Goal: Transaction & Acquisition: Purchase product/service

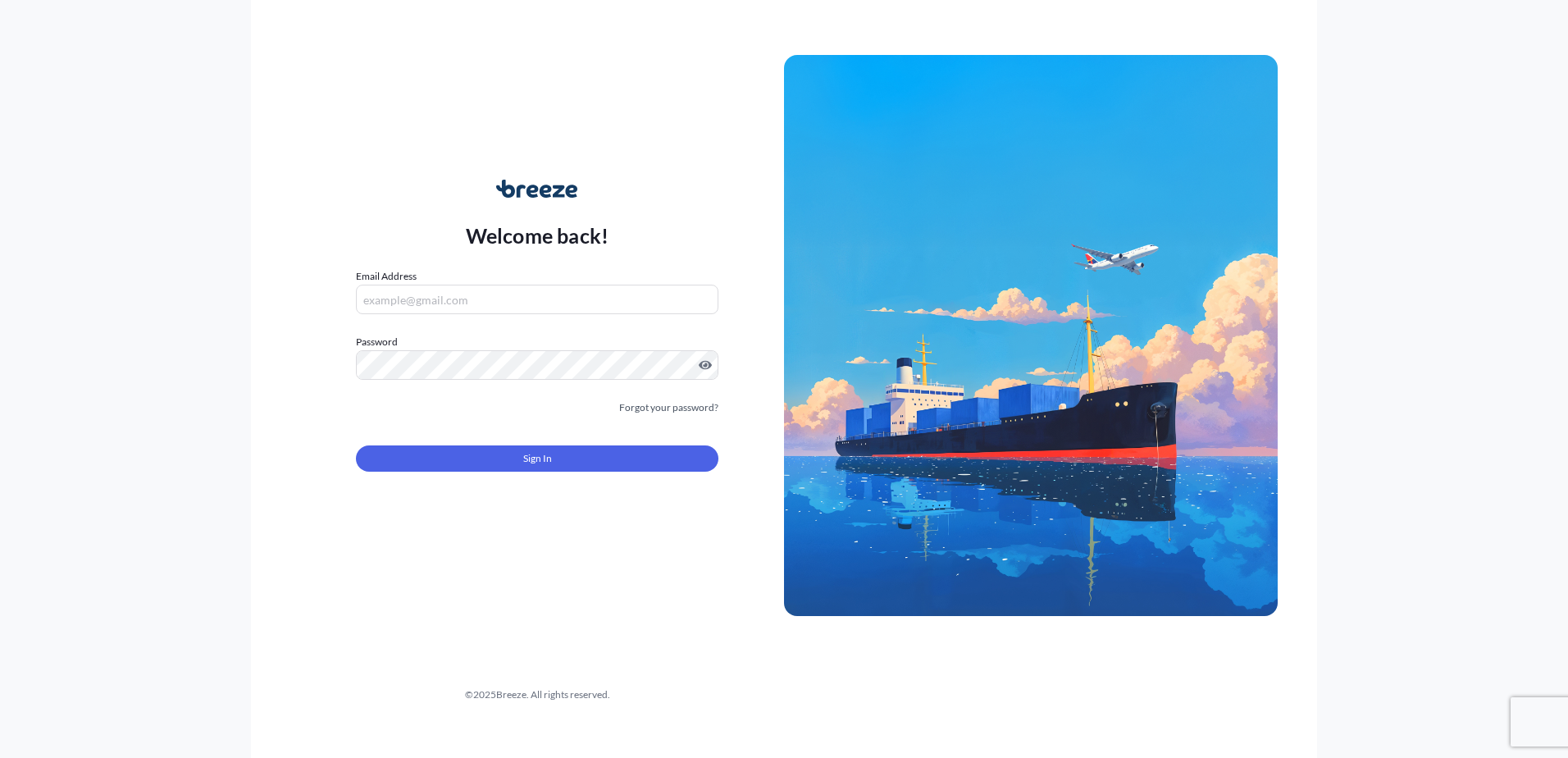
type input "[EMAIL_ADDRESS][DOMAIN_NAME]"
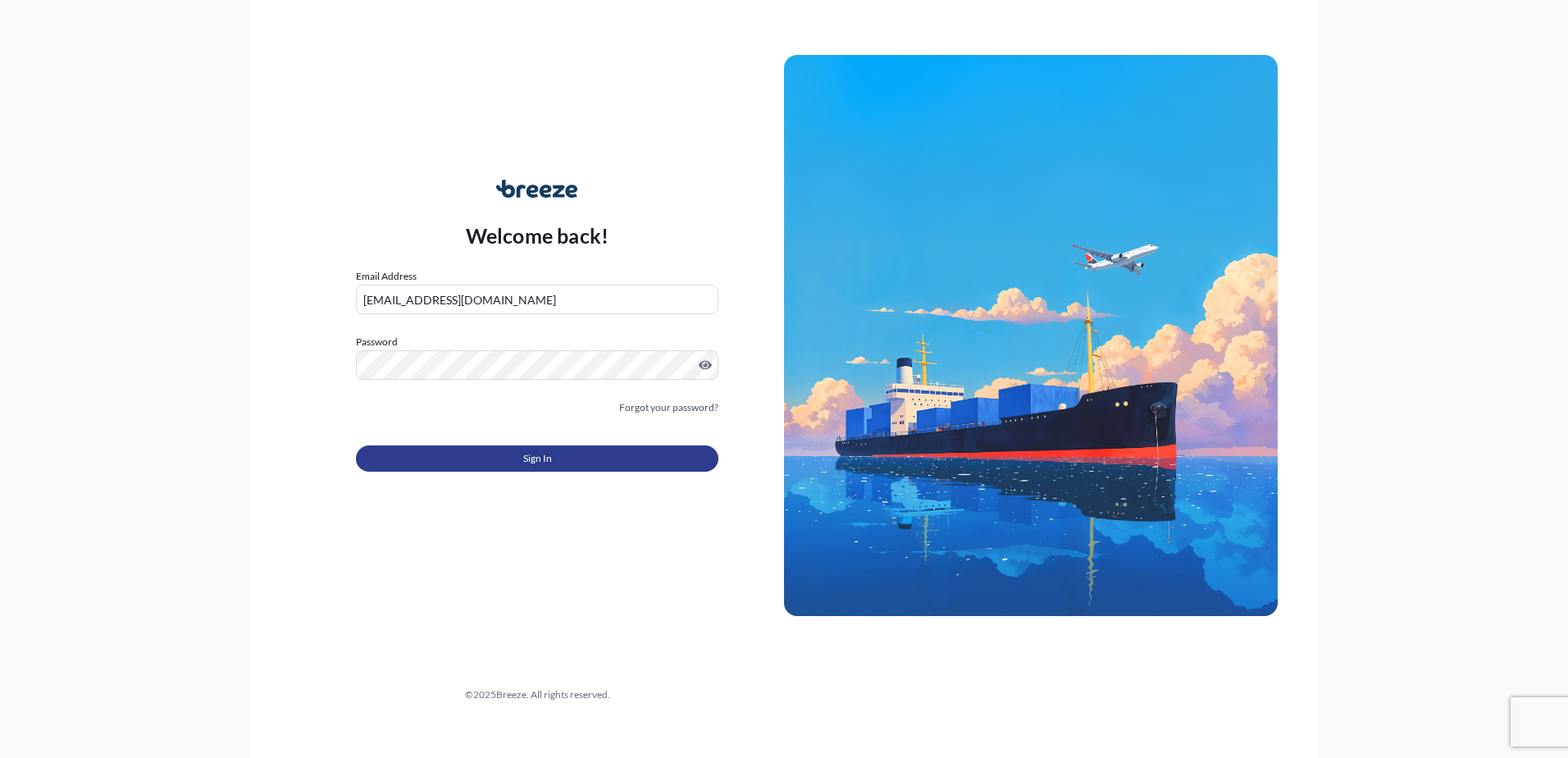
click at [461, 460] on button "Sign In" at bounding box center [536, 458] width 362 height 27
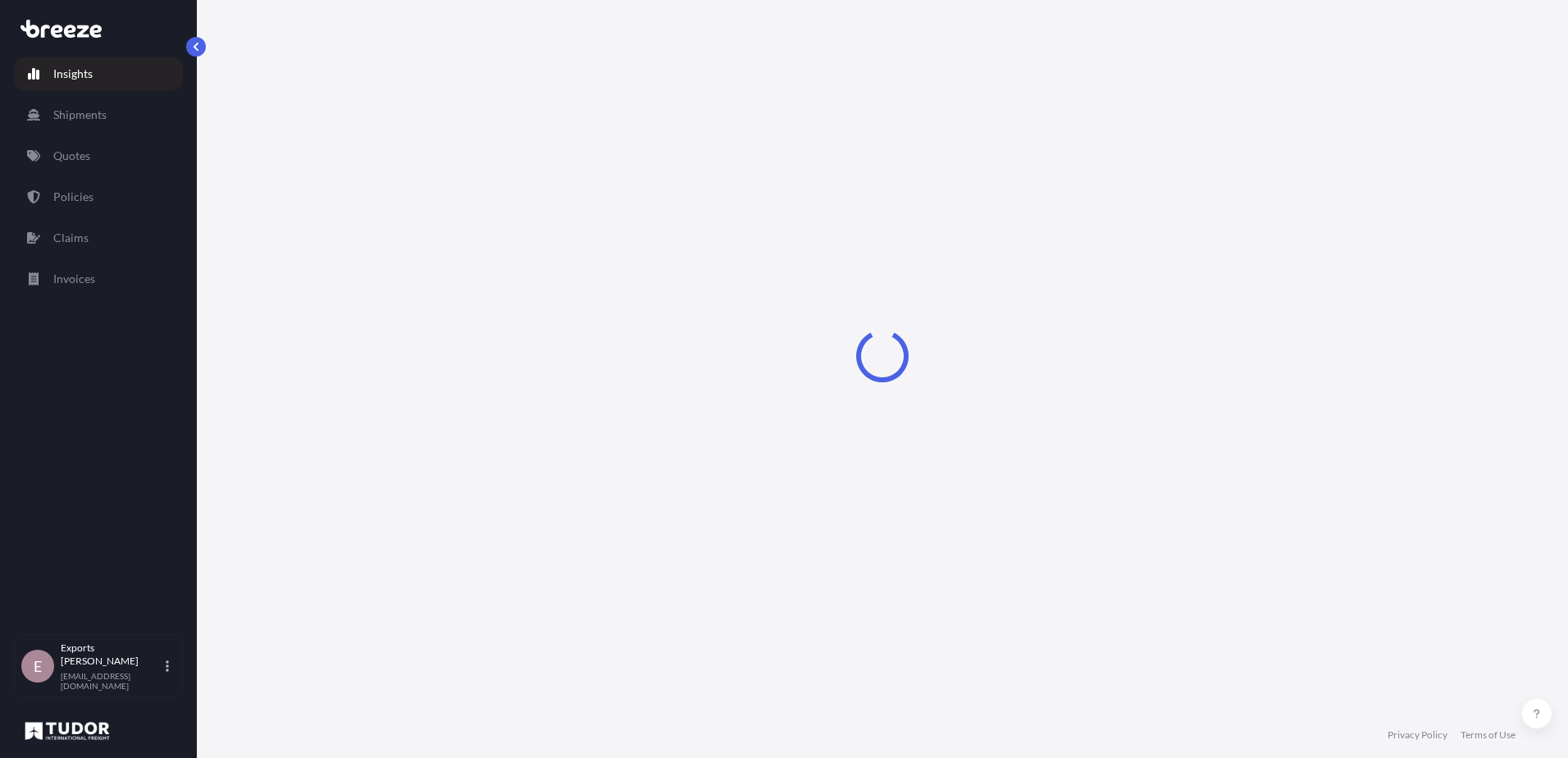
select select "2025"
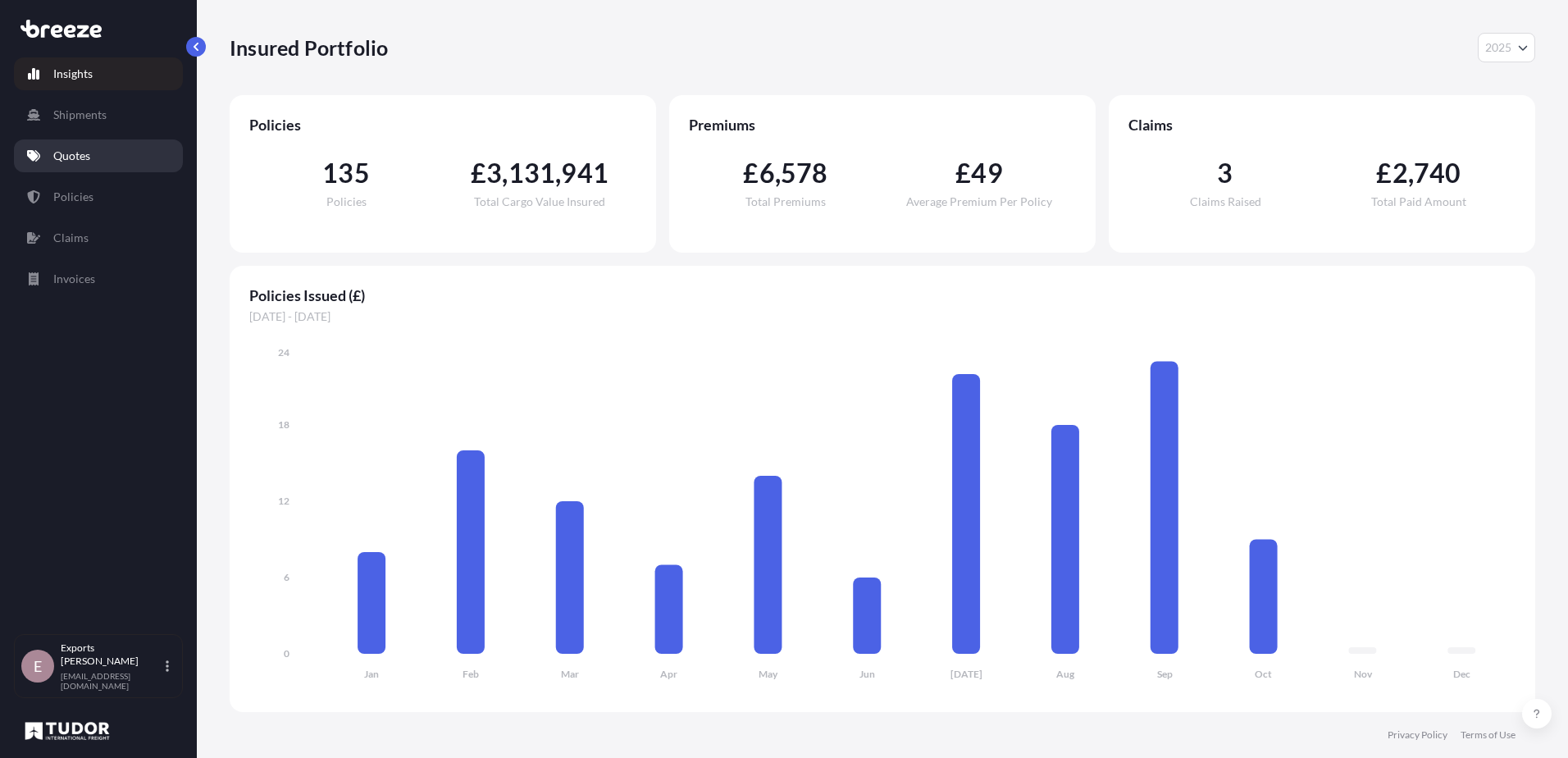
click at [32, 164] on link "Quotes" at bounding box center [98, 155] width 169 height 32
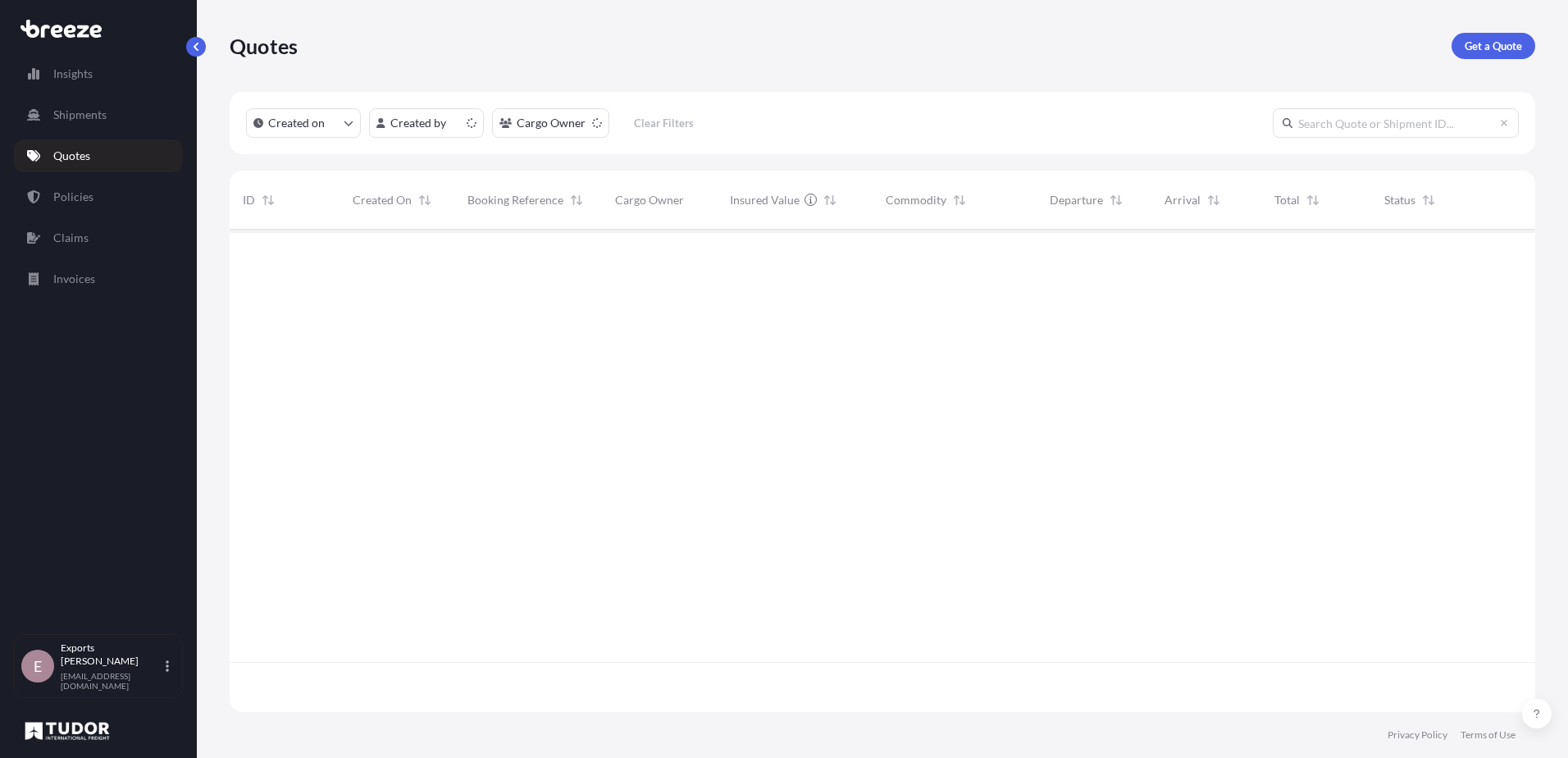
scroll to position [479, 1293]
click at [1498, 49] on p "Get a Quote" at bounding box center [1492, 45] width 57 height 17
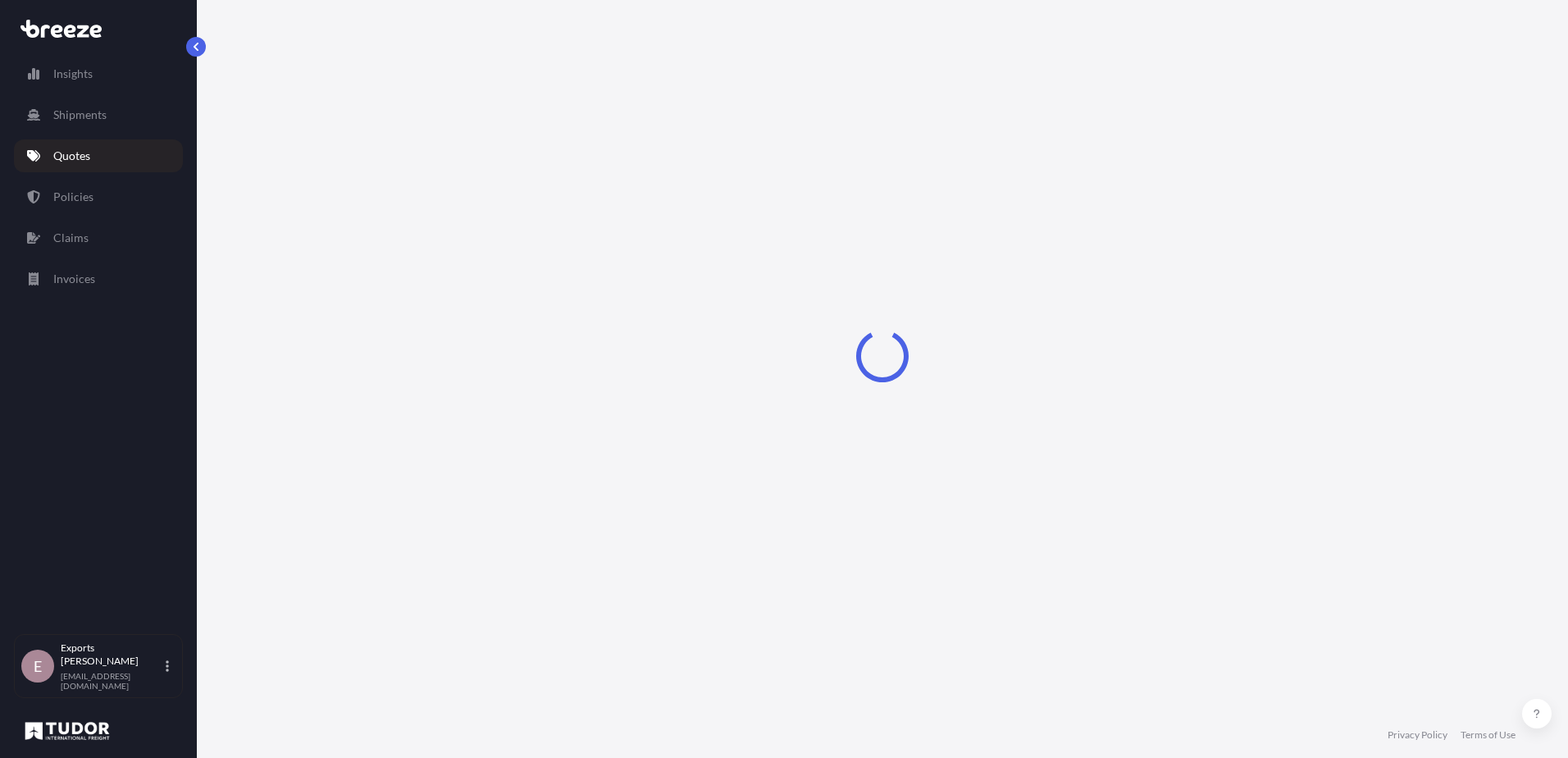
select select "Sea"
select select "1"
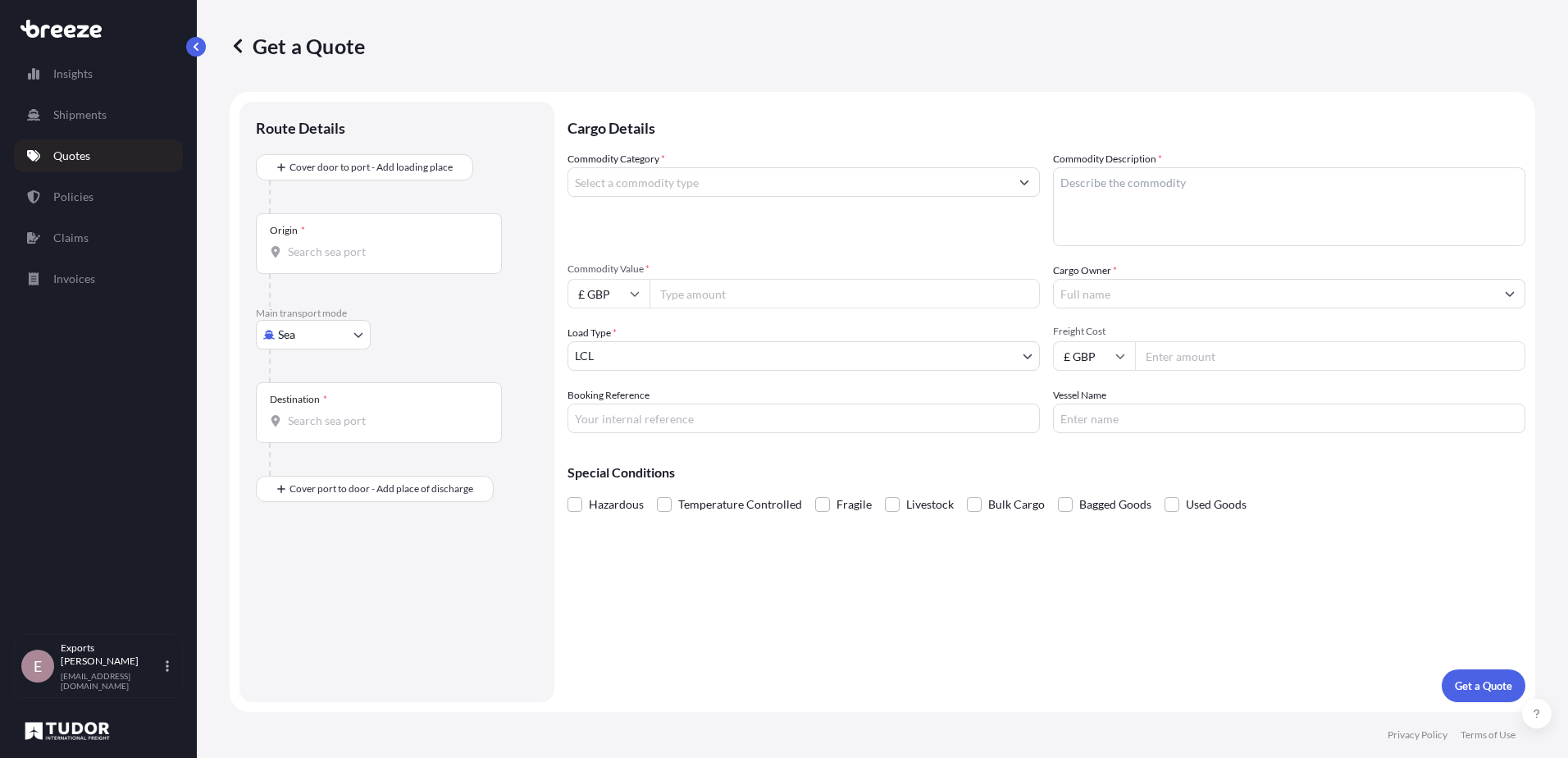
click at [323, 263] on div "Origin *" at bounding box center [379, 244] width 246 height 61
click at [323, 260] on input "Origin *" at bounding box center [384, 251] width 193 height 17
type input "GBSOU - [GEOGRAPHIC_DATA], [GEOGRAPHIC_DATA]"
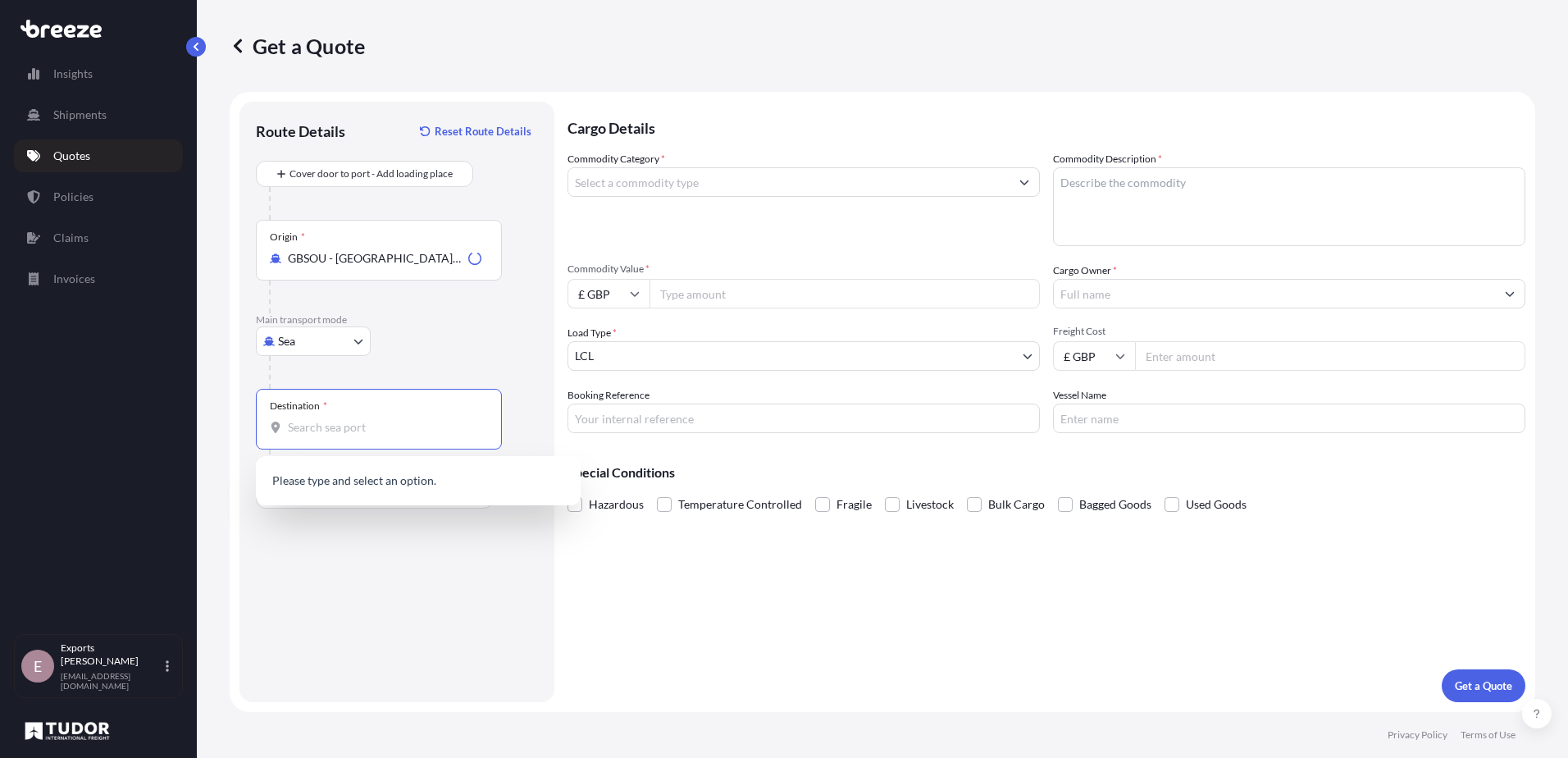
click at [321, 435] on div "Destination *" at bounding box center [379, 419] width 246 height 61
click at [321, 435] on input "Destination *" at bounding box center [384, 427] width 193 height 17
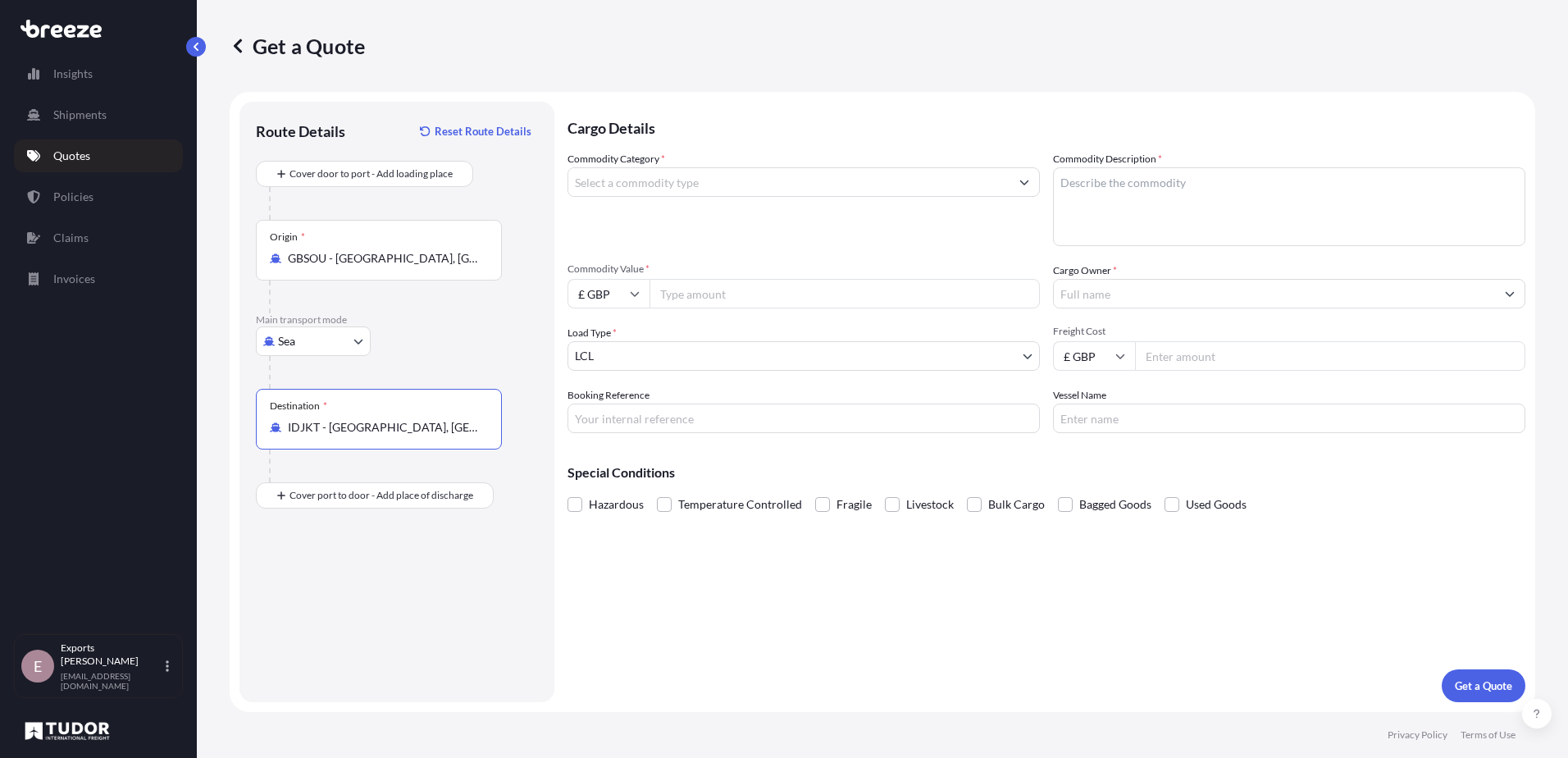
type input "IDJKT - [GEOGRAPHIC_DATA], [GEOGRAPHIC_DATA], [GEOGRAPHIC_DATA]"
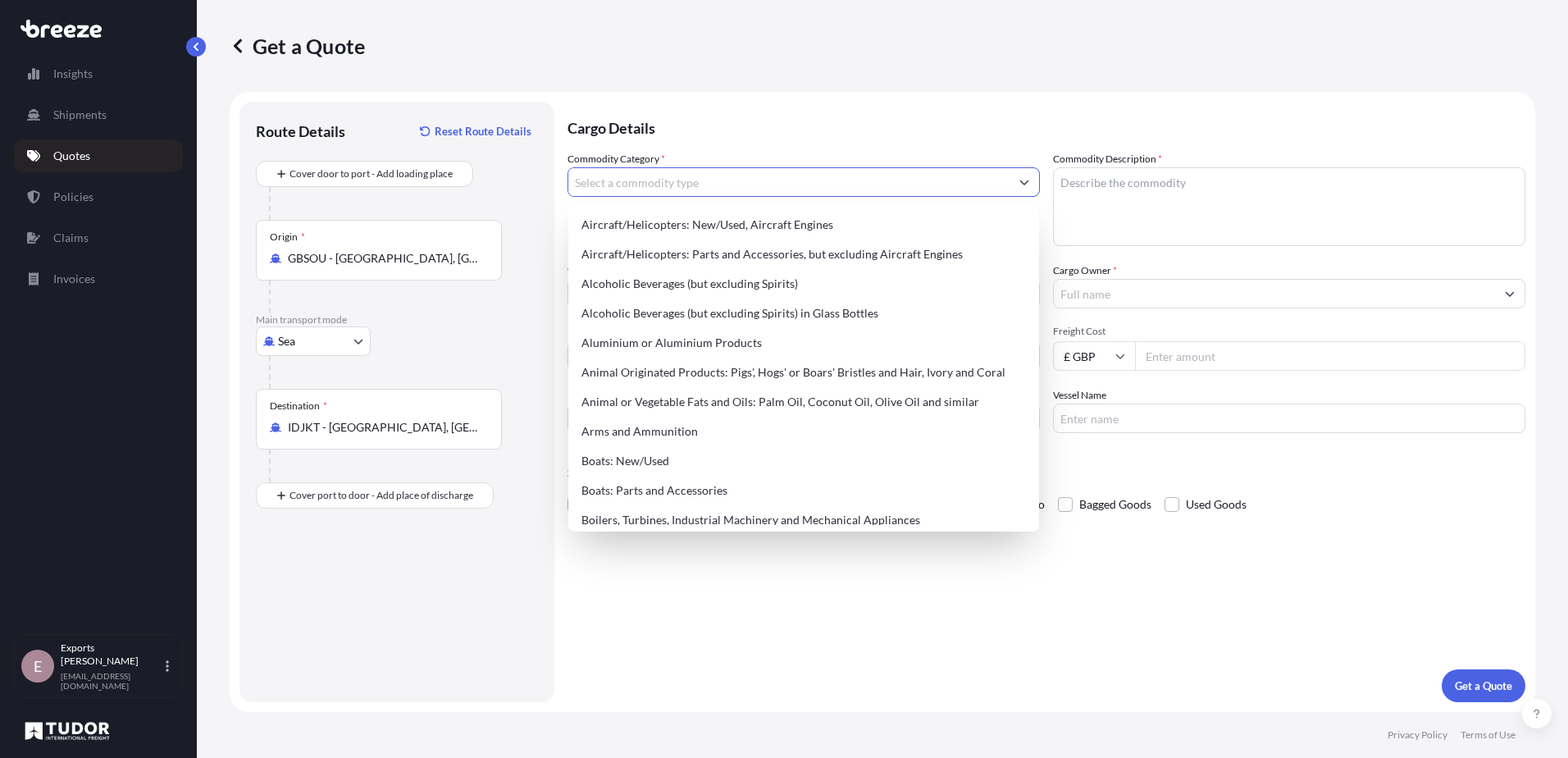
click at [693, 182] on input "Commodity Category *" at bounding box center [788, 182] width 441 height 29
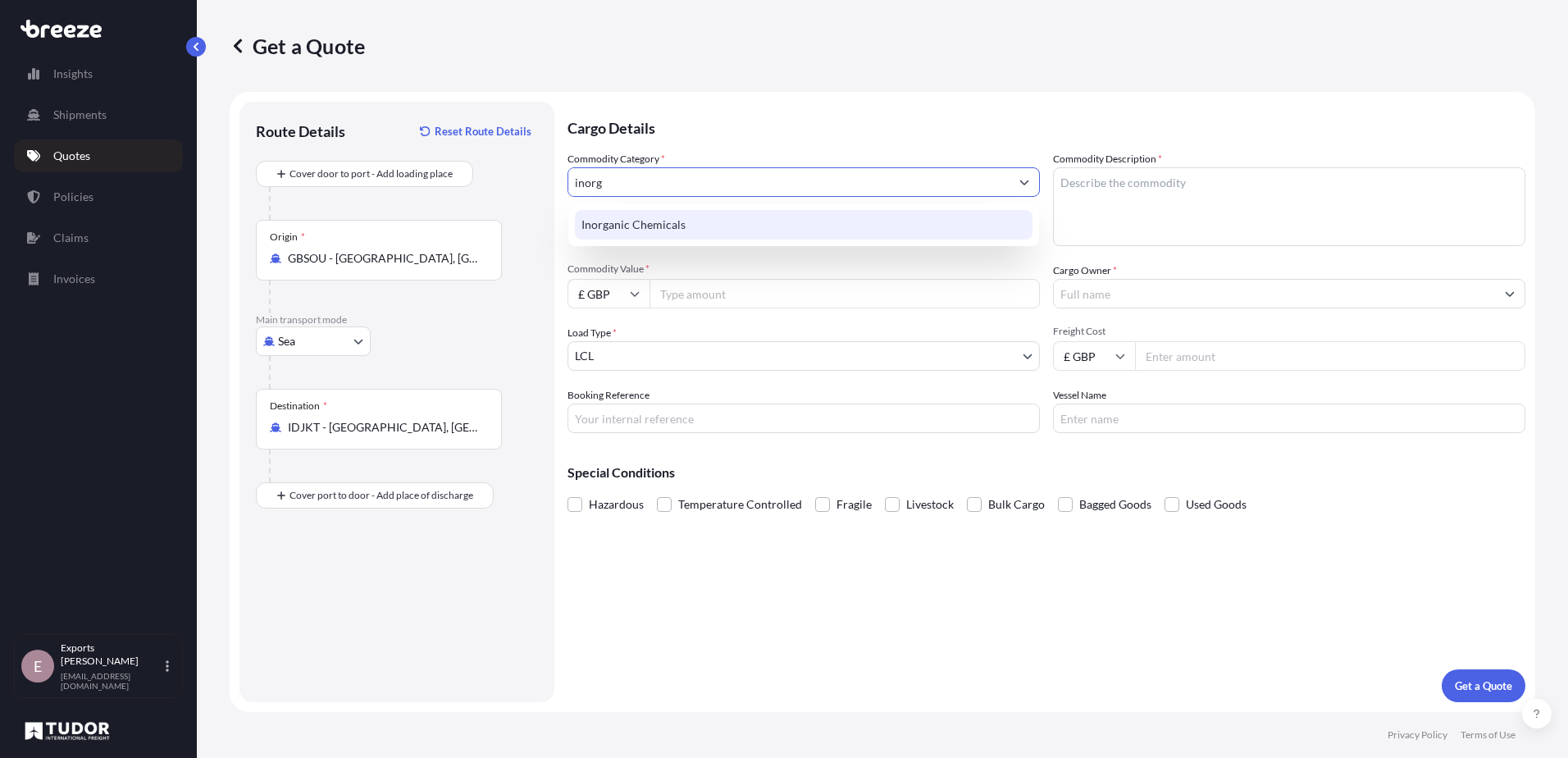
click at [675, 227] on div "Inorganic Chemicals" at bounding box center [803, 225] width 458 height 29
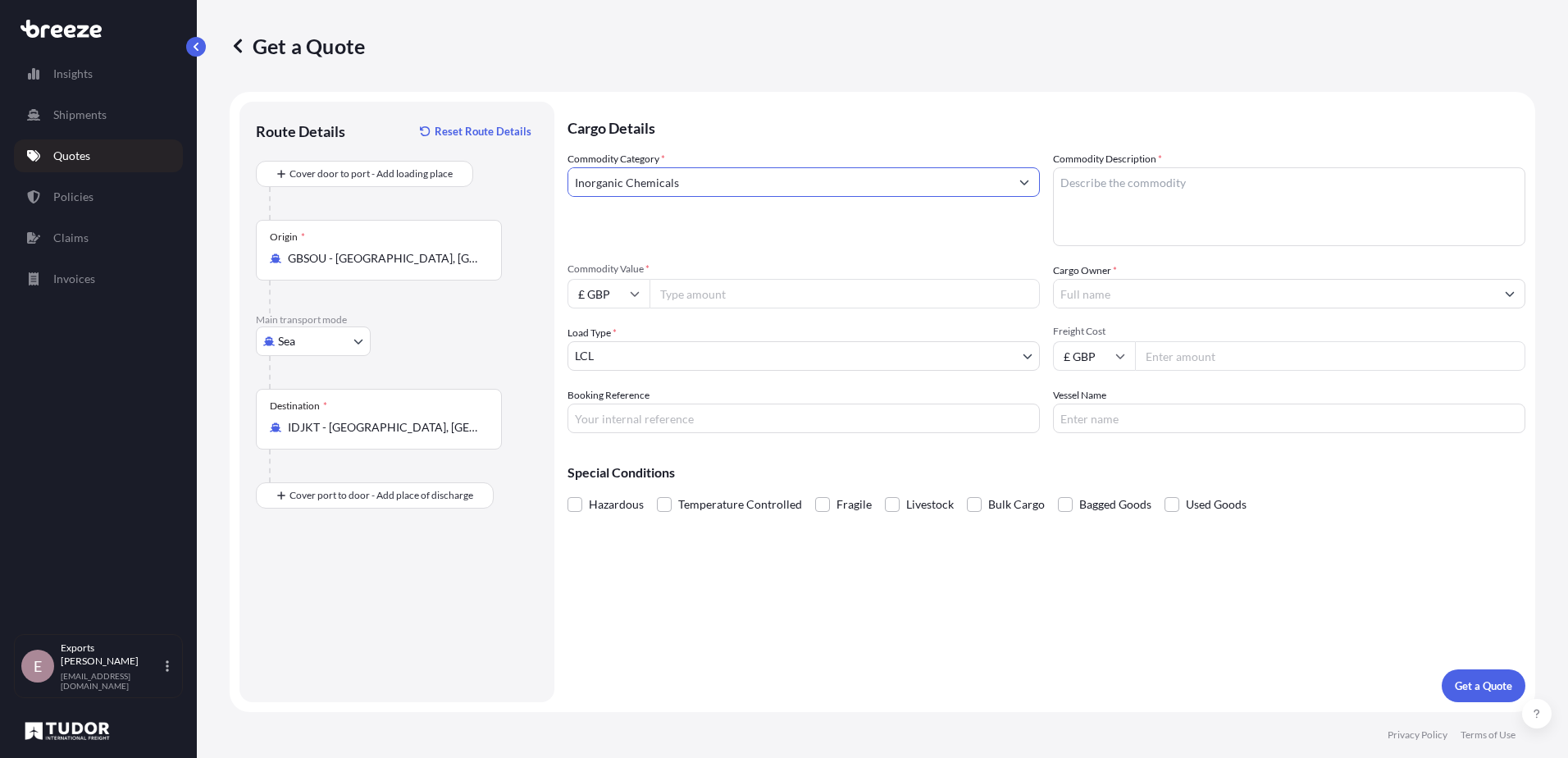
type input "Inorganic Chemicals"
click at [703, 291] on input "Commodity Value *" at bounding box center [843, 294] width 390 height 29
type input "18592.2"
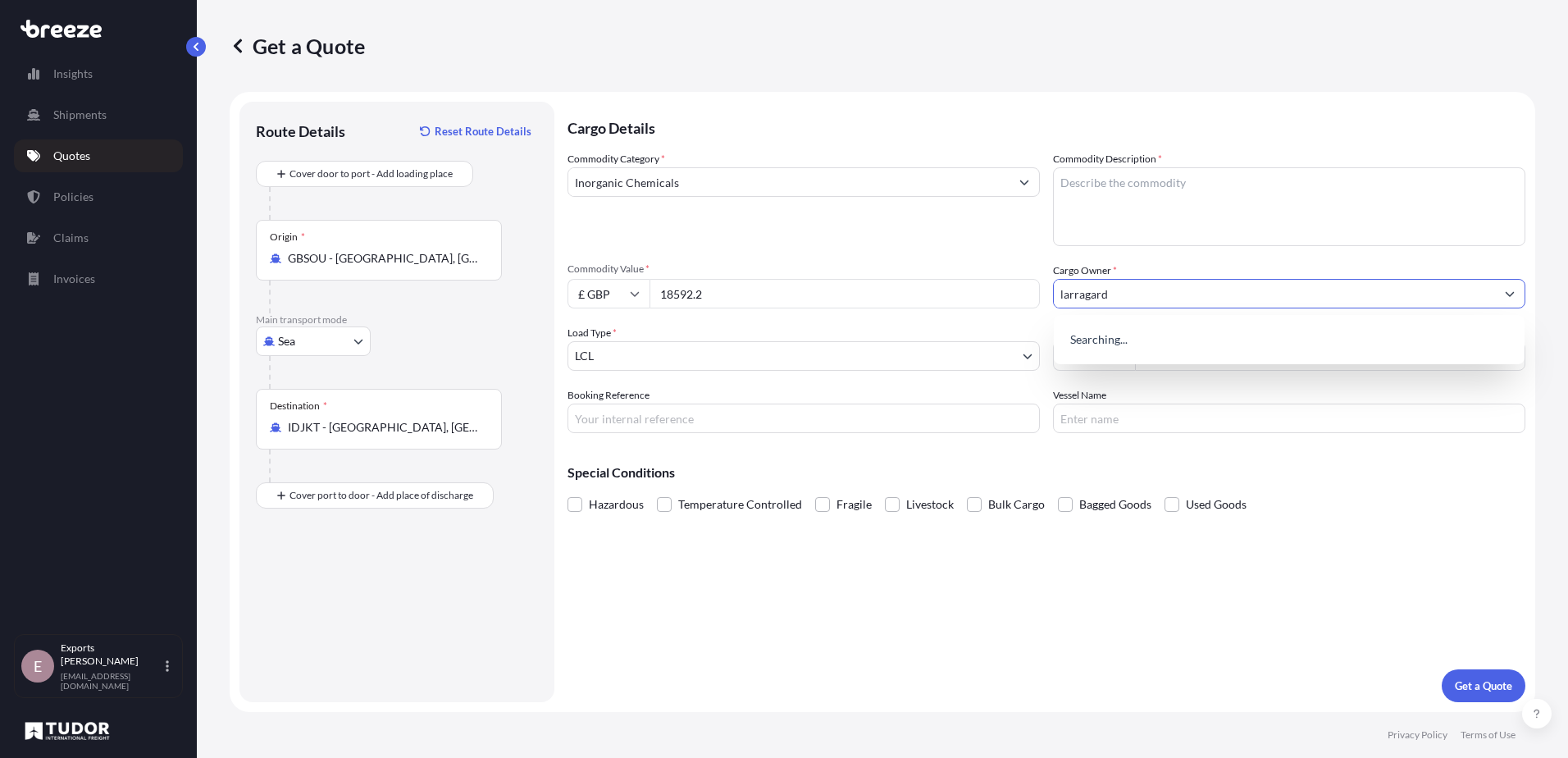
type input "larragard"
drag, startPoint x: 960, startPoint y: 595, endPoint x: 1144, endPoint y: 204, distance: 432.1
click at [961, 595] on div "Cargo Details Commodity Category * Inorganic Chemicals Commodity Description * …" at bounding box center [1046, 402] width 957 height 600
click at [1144, 187] on textarea "Commodity Description *" at bounding box center [1288, 206] width 472 height 79
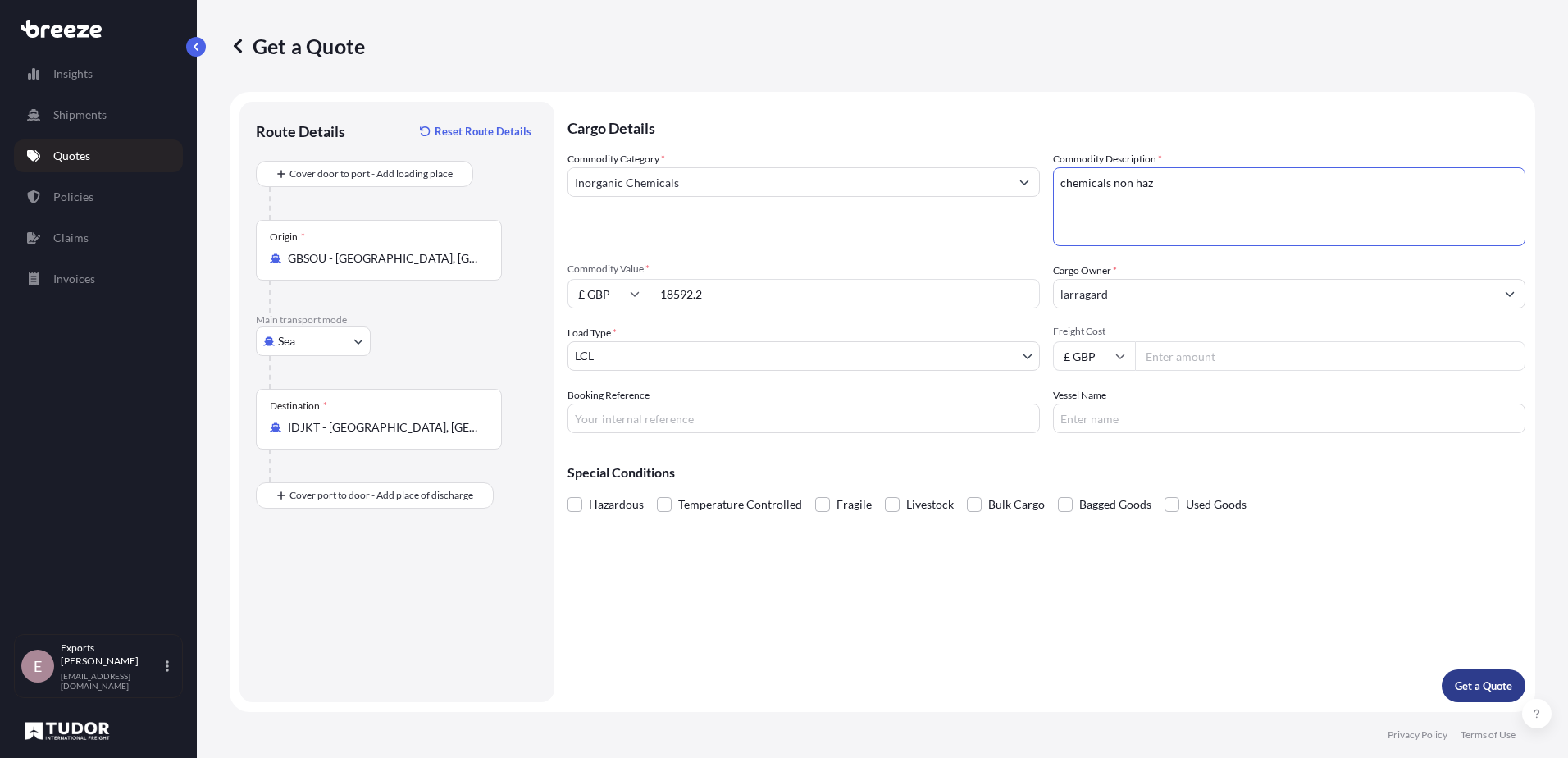
type textarea "chemicals non haz"
click at [1468, 674] on button "Get a Quote" at bounding box center [1483, 684] width 83 height 32
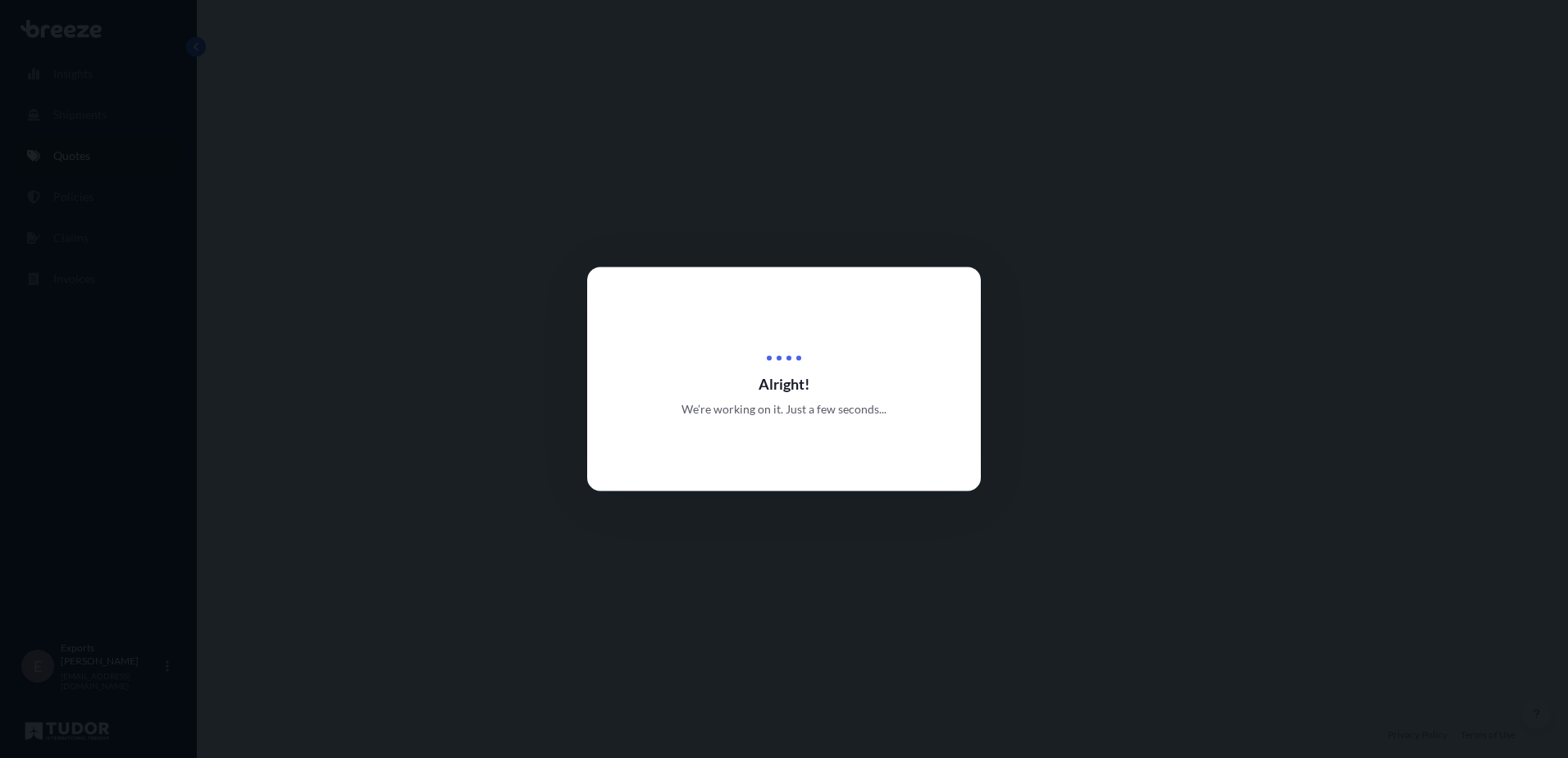
select select "Sea"
select select "1"
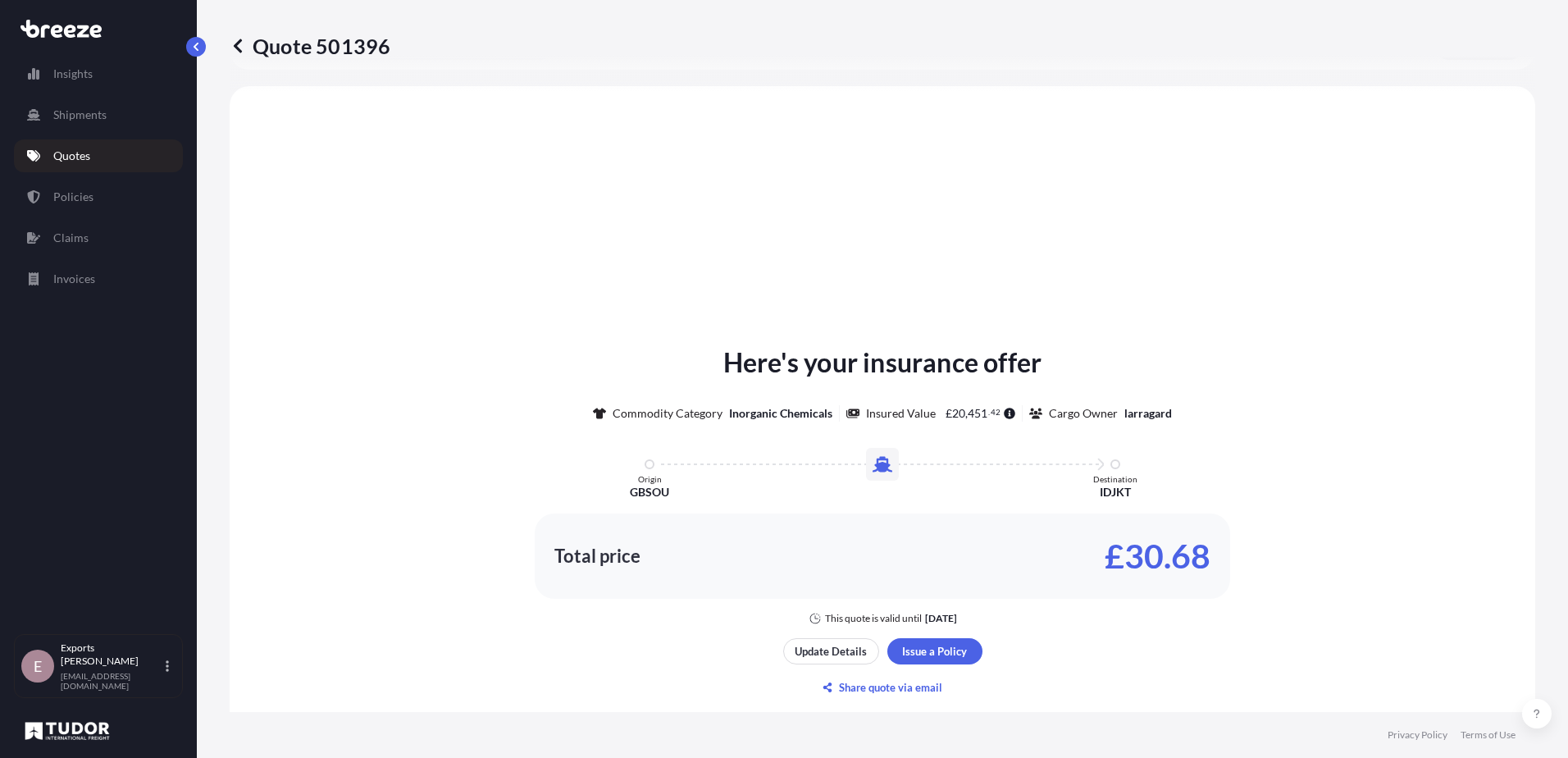
scroll to position [494, 0]
